Goal: Task Accomplishment & Management: Use online tool/utility

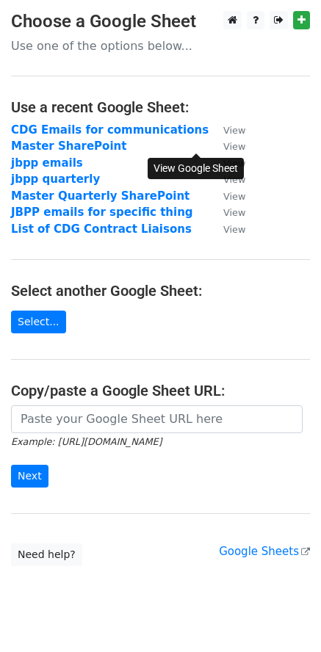
click at [223, 147] on small "View" at bounding box center [234, 146] width 22 height 11
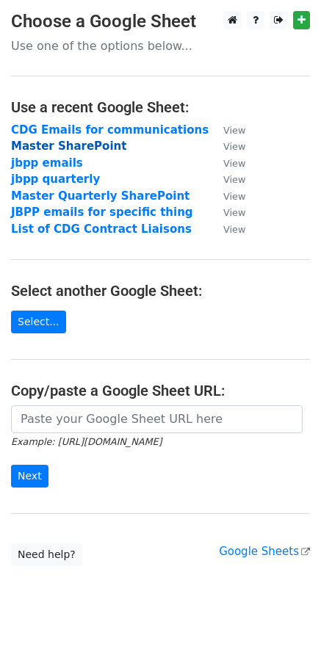
click at [92, 145] on strong "Master SharePoint" at bounding box center [68, 146] width 115 height 13
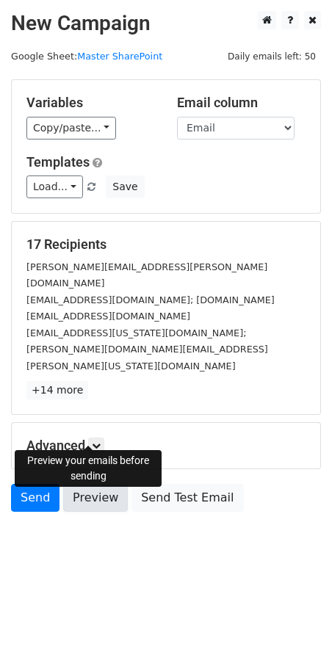
click at [95, 484] on link "Preview" at bounding box center [95, 498] width 65 height 28
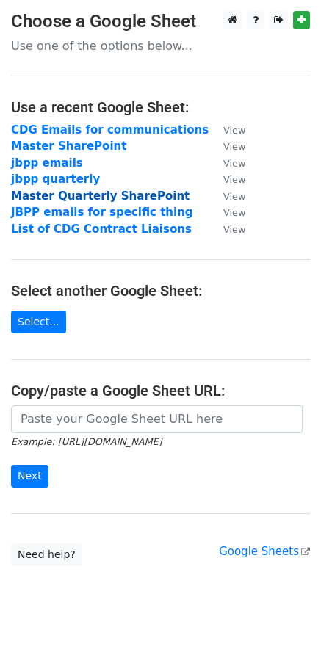
click at [74, 195] on strong "Master Quarterly SharePoint" at bounding box center [100, 196] width 178 height 13
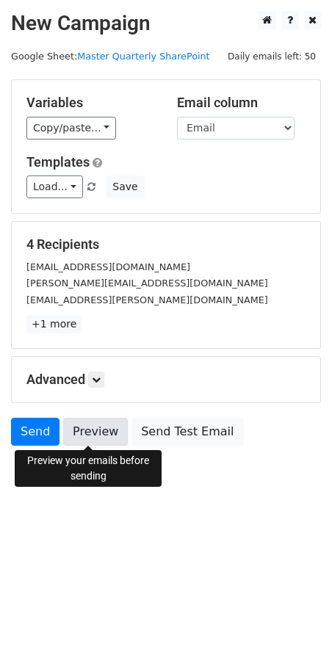
click at [77, 432] on link "Preview" at bounding box center [95, 432] width 65 height 28
click at [104, 442] on link "Preview" at bounding box center [95, 432] width 65 height 28
